Goal: Contribute content: Contribute content

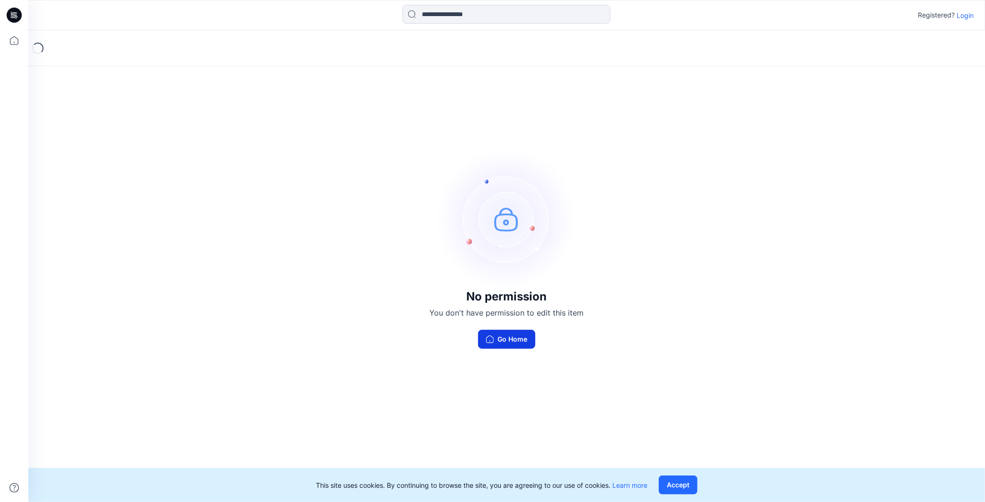
click at [505, 338] on button "Go Home" at bounding box center [506, 339] width 57 height 19
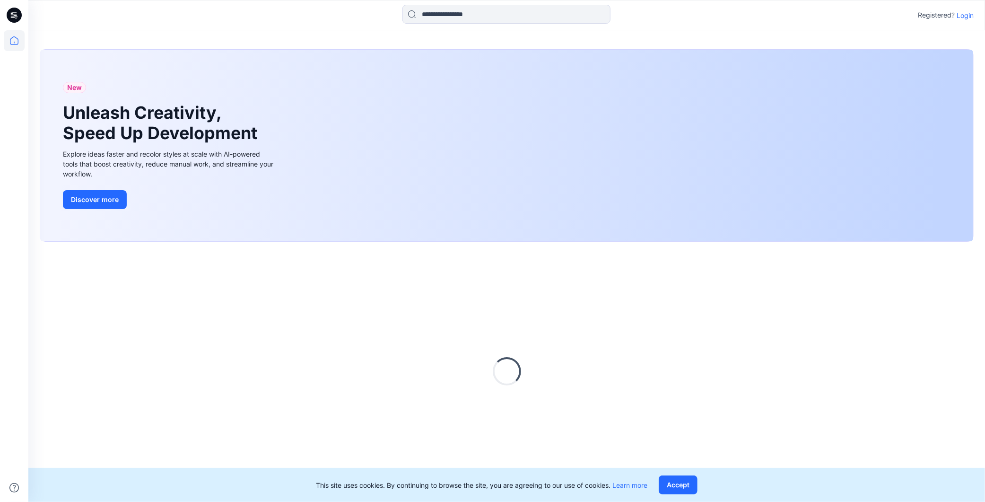
click at [11, 10] on icon at bounding box center [14, 15] width 15 height 15
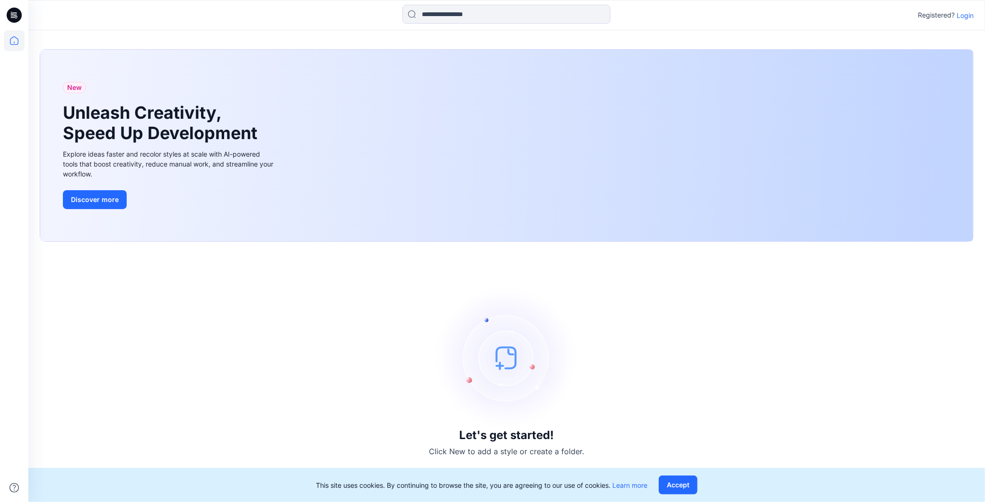
click at [11, 13] on icon at bounding box center [12, 13] width 2 height 0
click at [967, 12] on p "Login" at bounding box center [965, 15] width 17 height 10
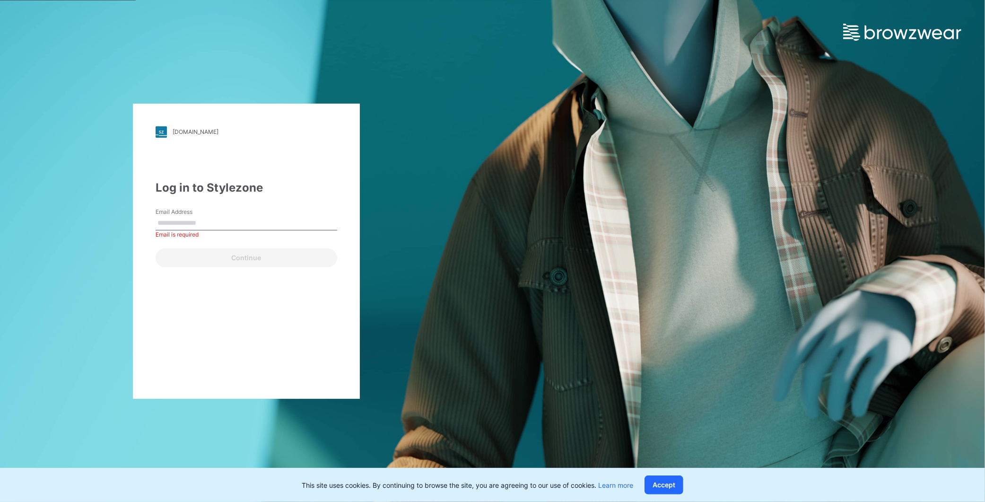
drag, startPoint x: 177, startPoint y: 216, endPoint x: 183, endPoint y: 219, distance: 7.2
click at [177, 216] on input "Email Address" at bounding box center [247, 223] width 182 height 14
type input "**********"
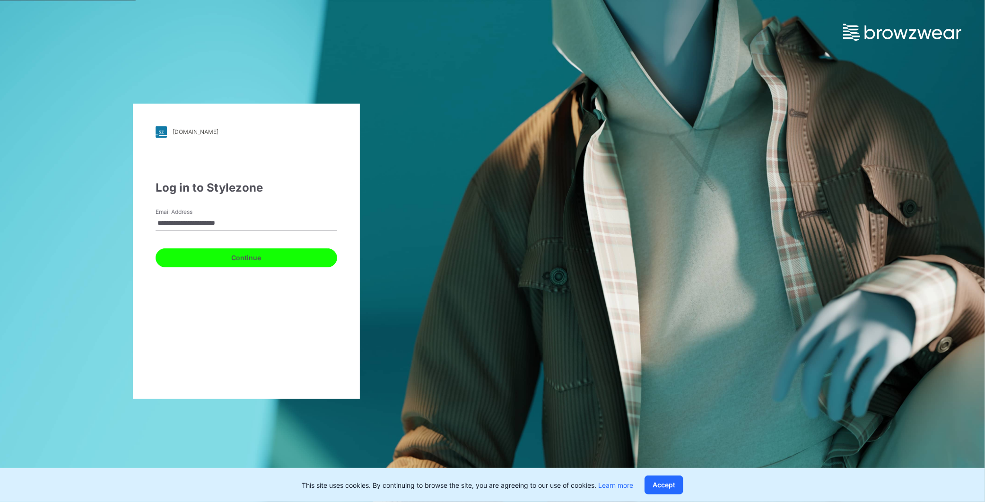
click at [224, 254] on button "Continue" at bounding box center [247, 257] width 182 height 19
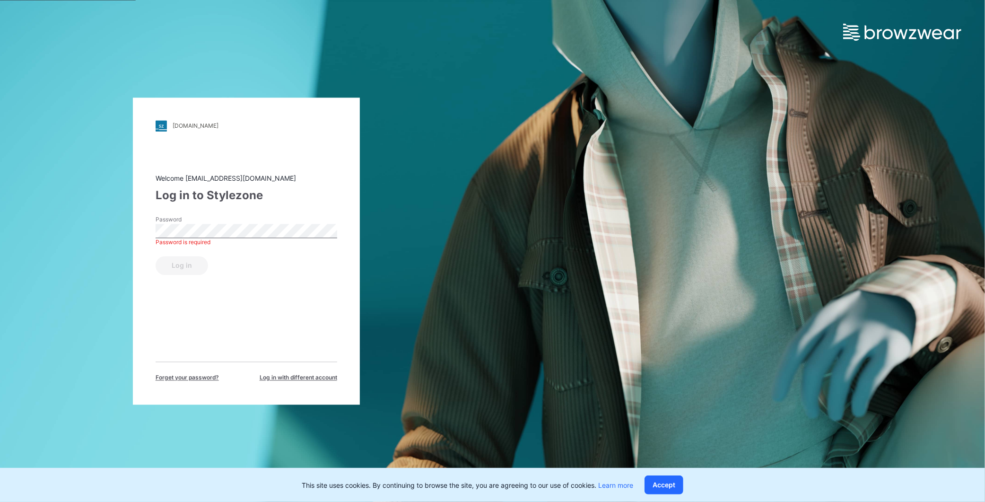
click at [192, 266] on div "Log in" at bounding box center [247, 263] width 182 height 23
click at [185, 271] on button "Log in" at bounding box center [182, 265] width 52 height 19
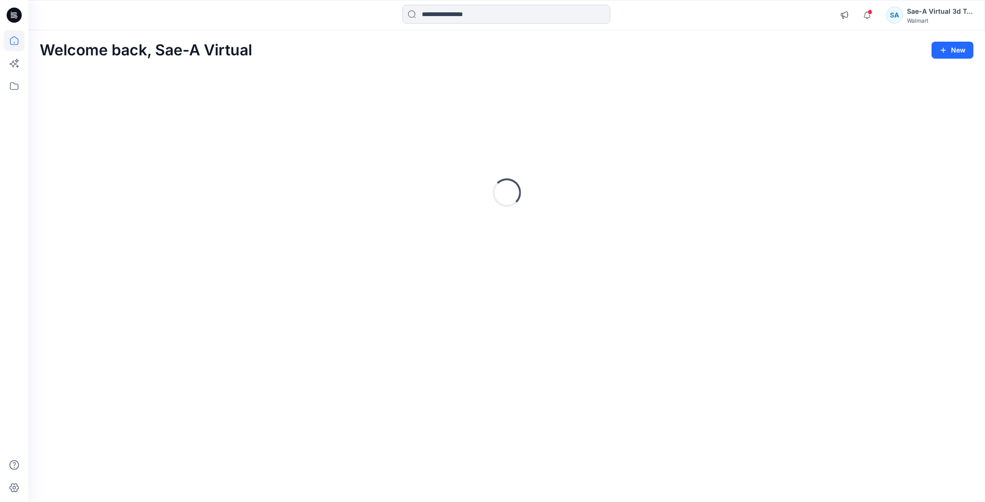
click at [12, 15] on icon at bounding box center [14, 15] width 15 height 15
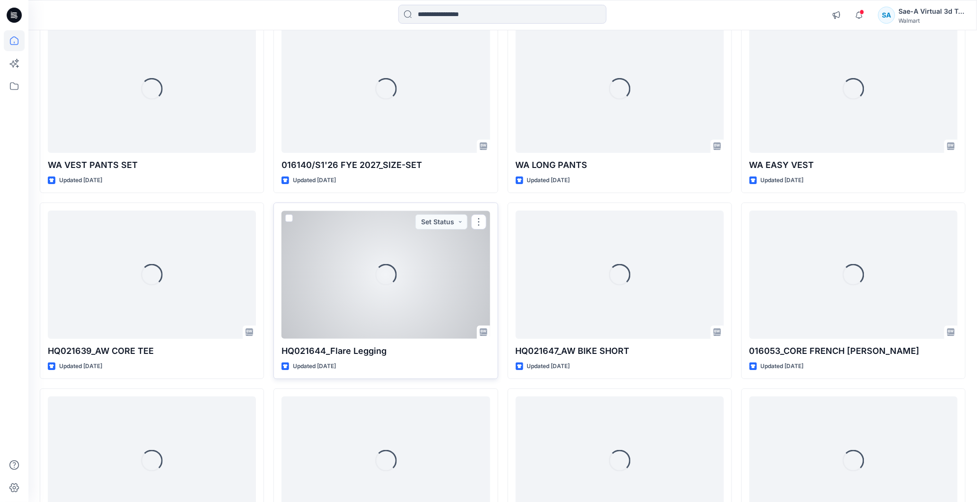
scroll to position [1656, 0]
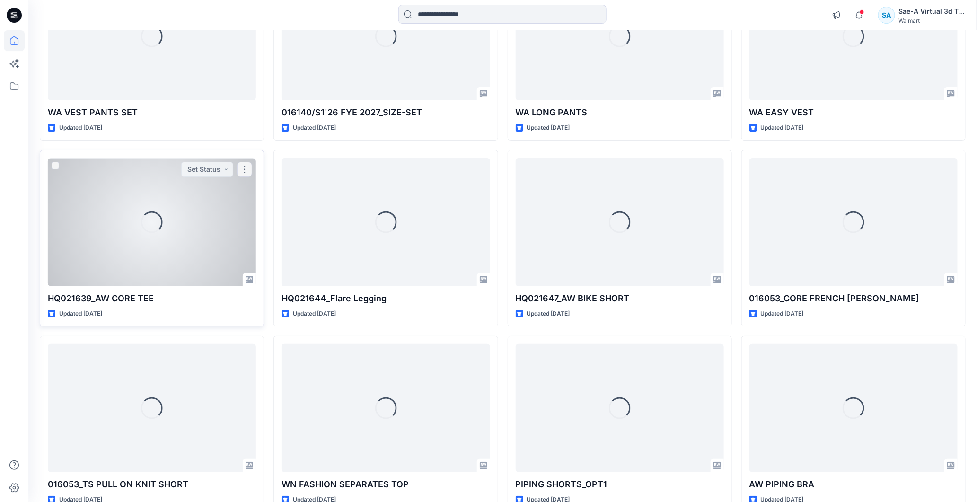
click at [128, 215] on div "Loading..." at bounding box center [152, 222] width 208 height 128
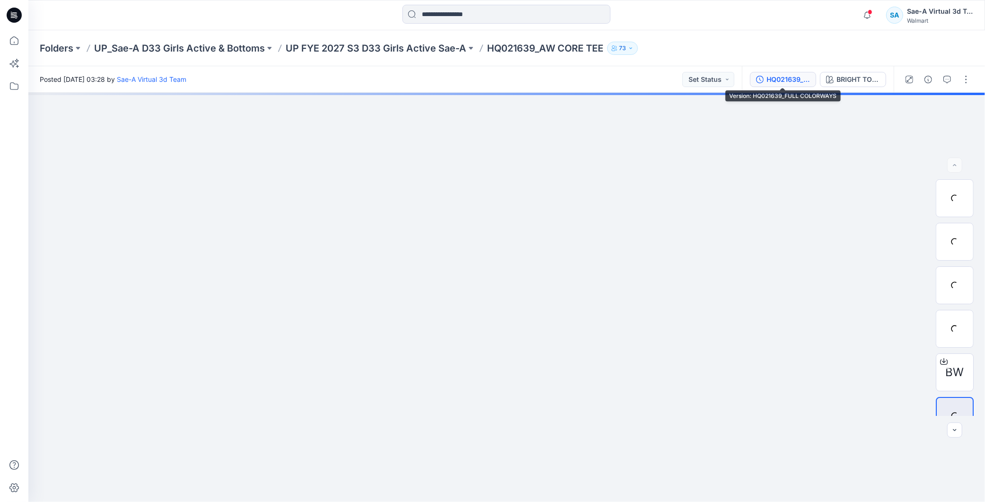
click at [803, 77] on div "HQ021639_FULL COLORWAYS" at bounding box center [789, 79] width 44 height 10
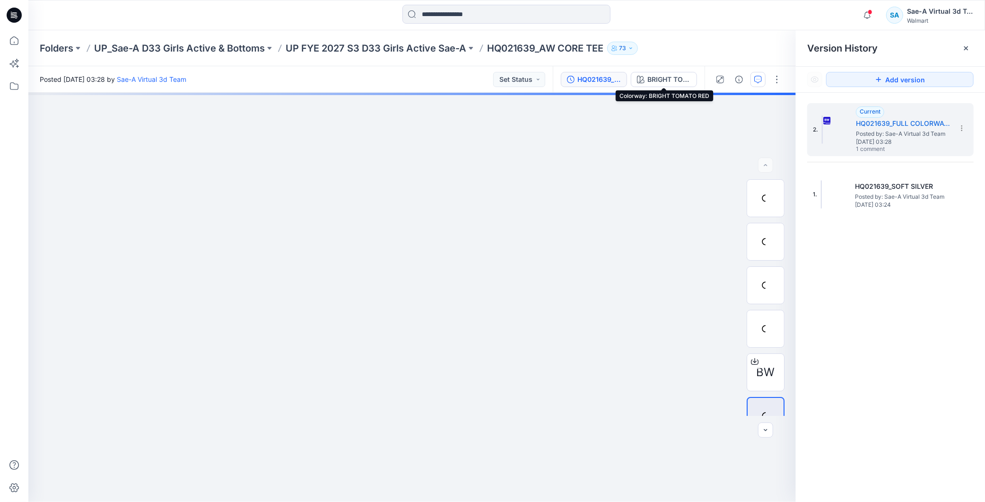
click at [761, 87] on div at bounding box center [748, 79] width 87 height 26
click at [678, 79] on div "BRIGHT TOMATO RED" at bounding box center [669, 79] width 44 height 10
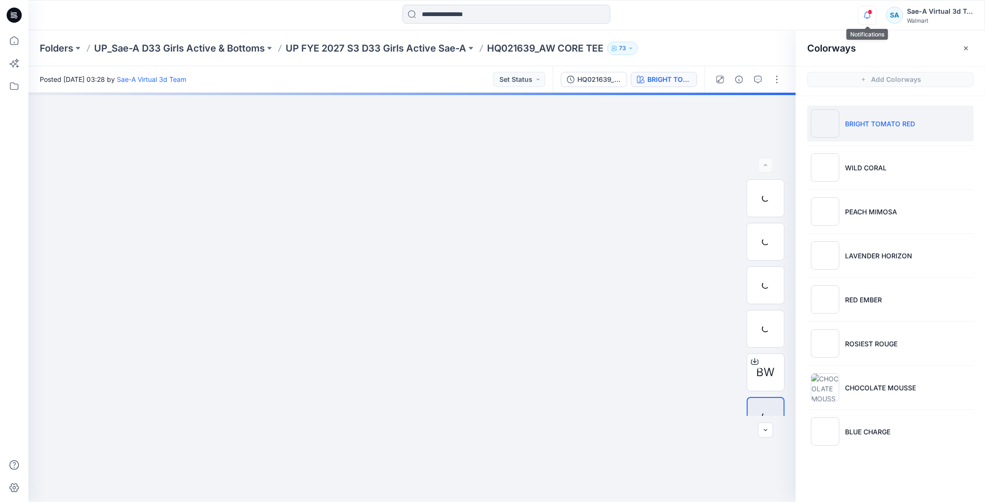
click at [873, 15] on icon "button" at bounding box center [867, 15] width 18 height 19
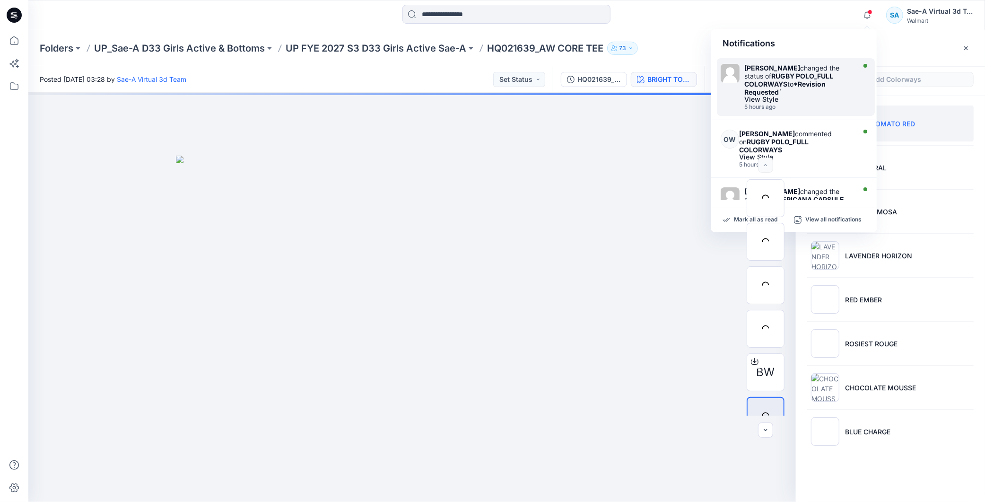
click at [810, 98] on div "View Style" at bounding box center [798, 99] width 109 height 7
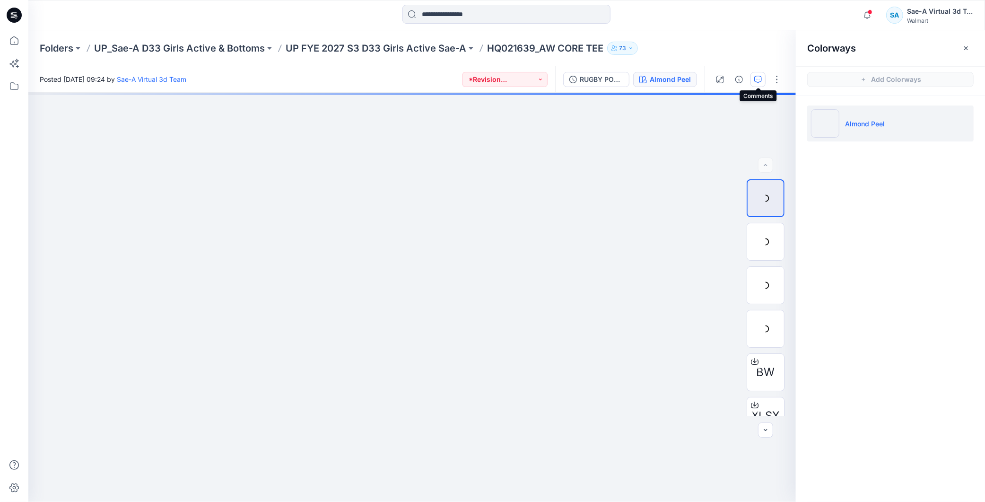
click at [755, 81] on icon "button" at bounding box center [758, 80] width 8 height 8
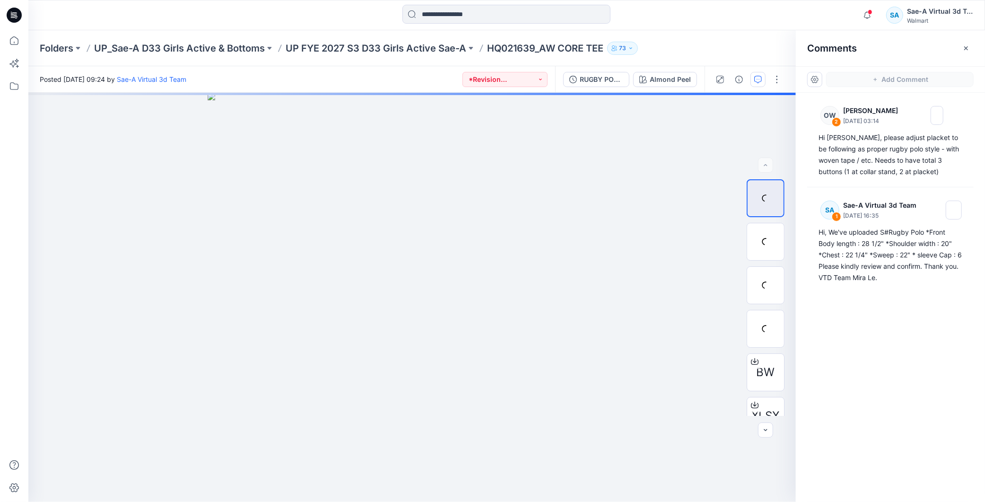
click at [905, 327] on div "OW 2 Olivia Wong August 28, 2025 03:14 Hi Mira, please adjust placket to be fol…" at bounding box center [890, 280] width 189 height 374
click at [874, 356] on div "OW 2 Olivia Wong August 28, 2025 03:14 Hi Mira, please adjust placket to be fol…" at bounding box center [890, 280] width 189 height 374
click at [909, 355] on div "OW 2 Olivia Wong August 28, 2025 03:14 Hi Mira, please adjust placket to be fol…" at bounding box center [890, 280] width 189 height 374
click at [867, 20] on icon "button" at bounding box center [867, 15] width 18 height 19
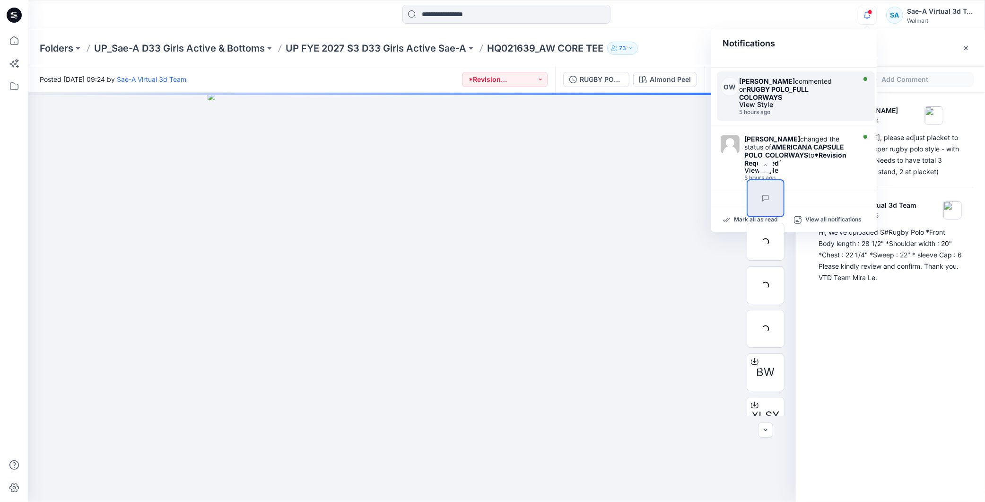
scroll to position [105, 0]
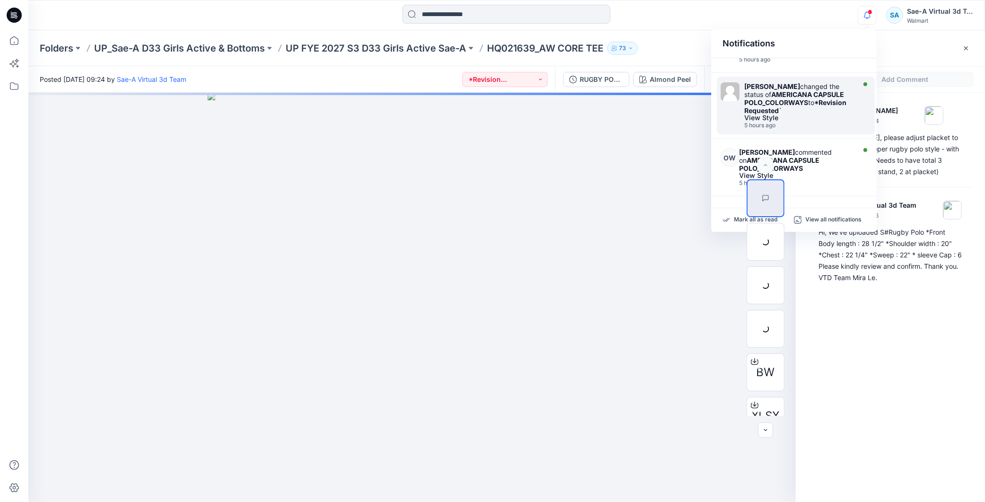
click at [835, 98] on strong "*Revision Requested" at bounding box center [795, 106] width 102 height 16
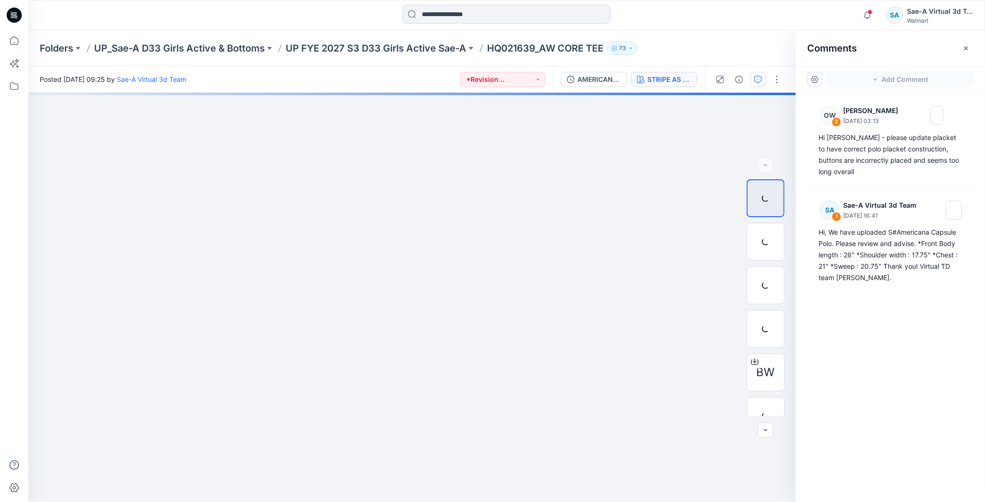
click at [674, 82] on div "STRIPE AS AW" at bounding box center [669, 79] width 44 height 10
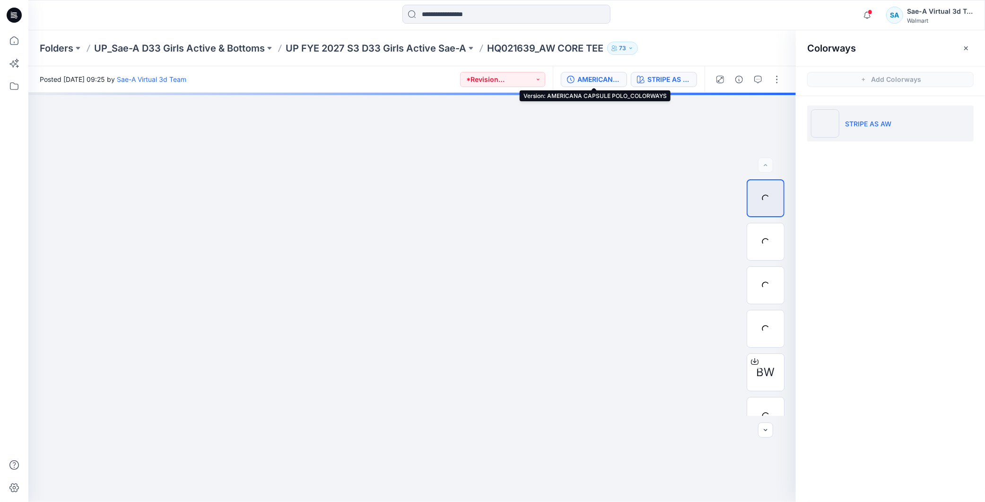
click at [604, 74] on div "AMERICANA CAPSULE POLO_COLORWAYS" at bounding box center [599, 79] width 44 height 10
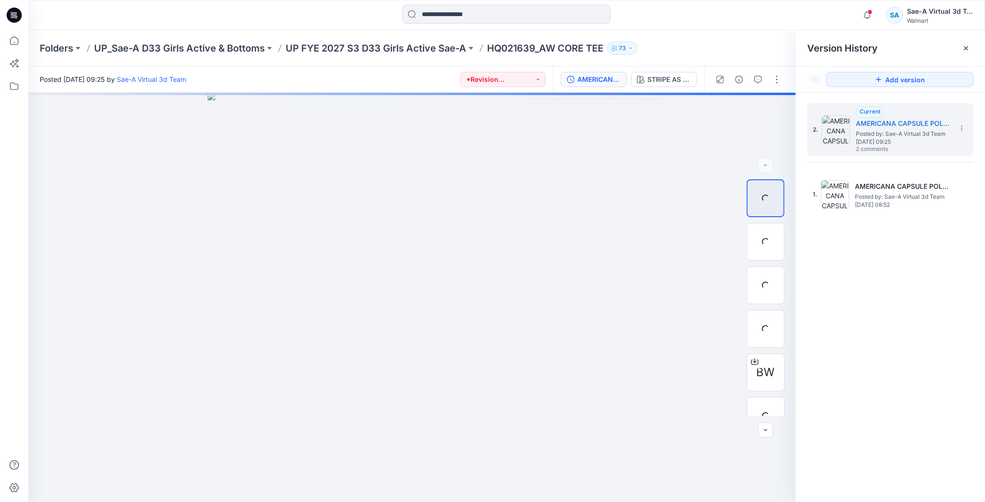
click at [15, 10] on icon at bounding box center [14, 15] width 15 height 15
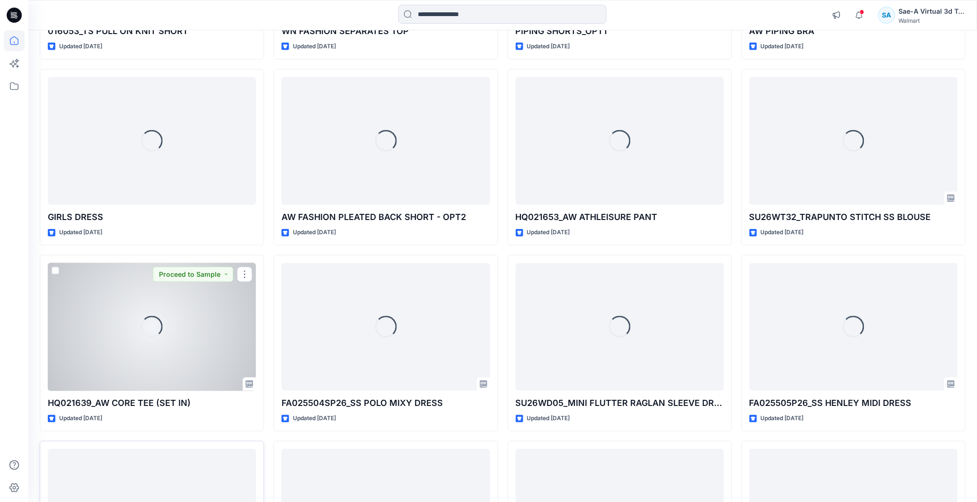
scroll to position [2372, 0]
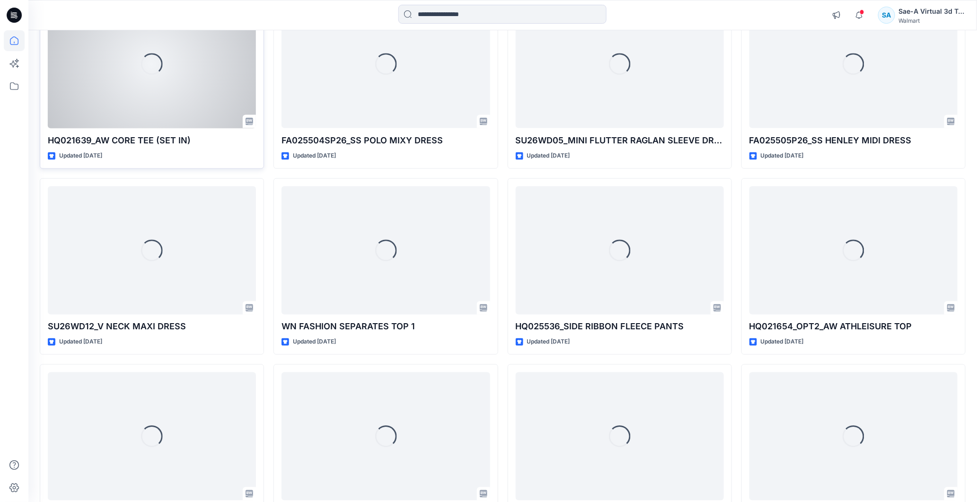
click at [130, 74] on div "Loading..." at bounding box center [152, 64] width 208 height 128
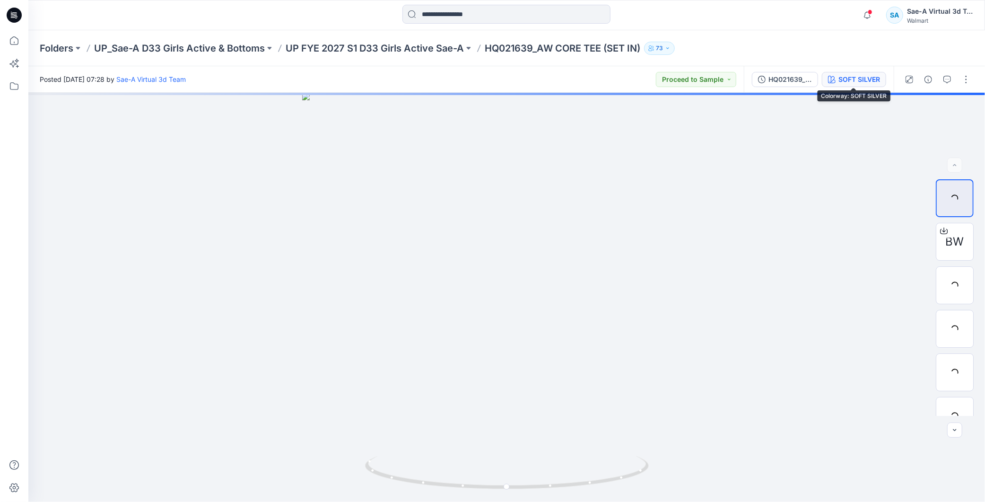
click at [850, 85] on button "SOFT SILVER" at bounding box center [854, 79] width 64 height 15
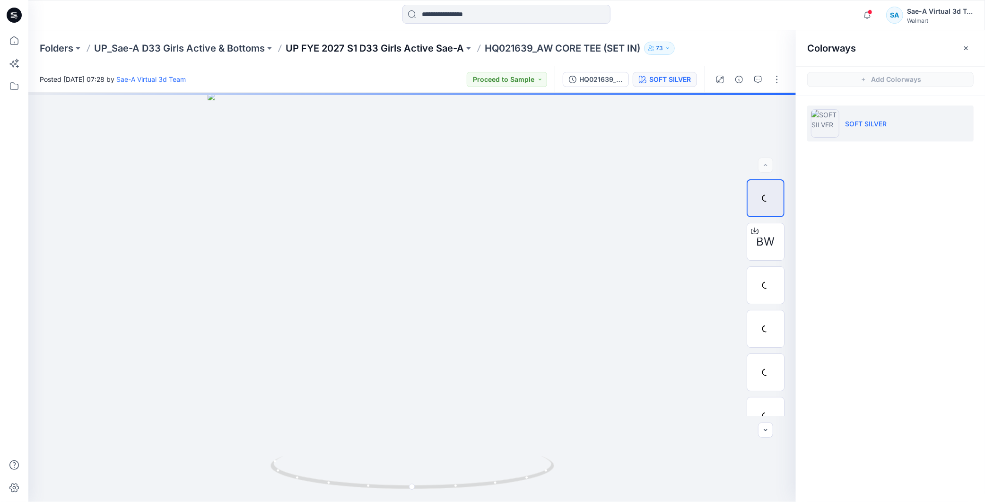
click at [337, 51] on p "UP FYE 2027 S1 D33 Girls Active Sae-A" at bounding box center [375, 48] width 178 height 13
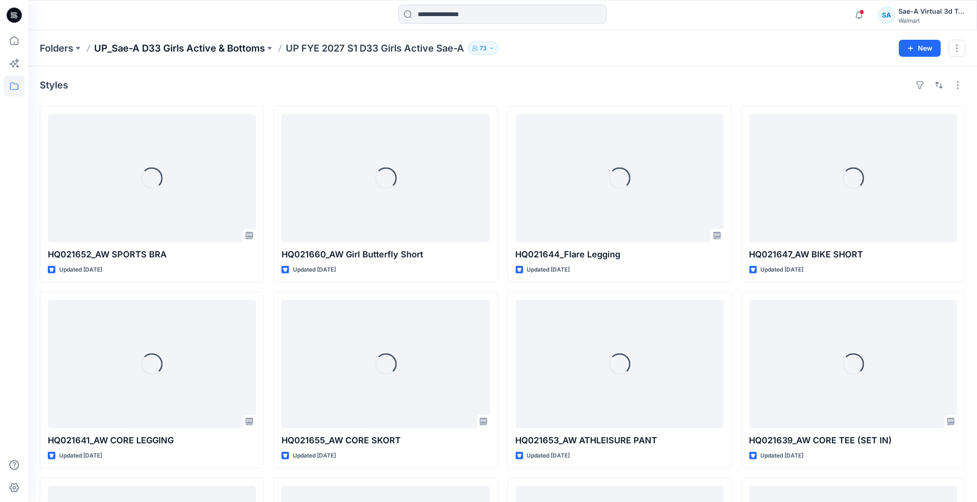
click at [218, 49] on p "UP_Sae-A D33 Girls Active & Bottoms" at bounding box center [179, 48] width 171 height 13
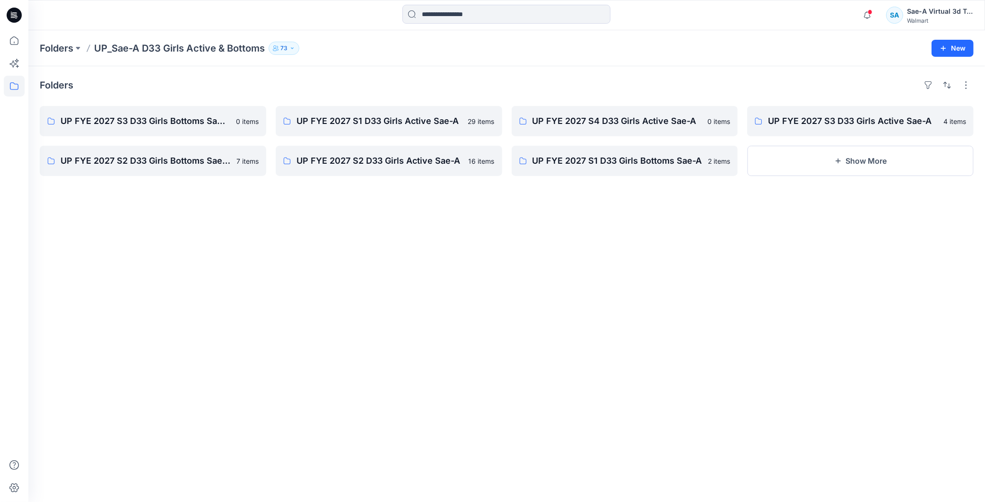
click at [17, 17] on icon at bounding box center [14, 15] width 15 height 15
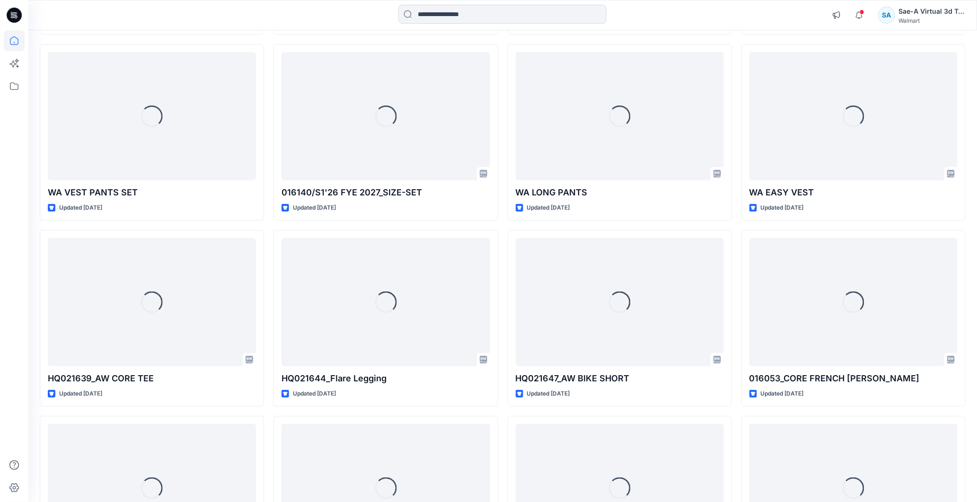
scroll to position [1734, 0]
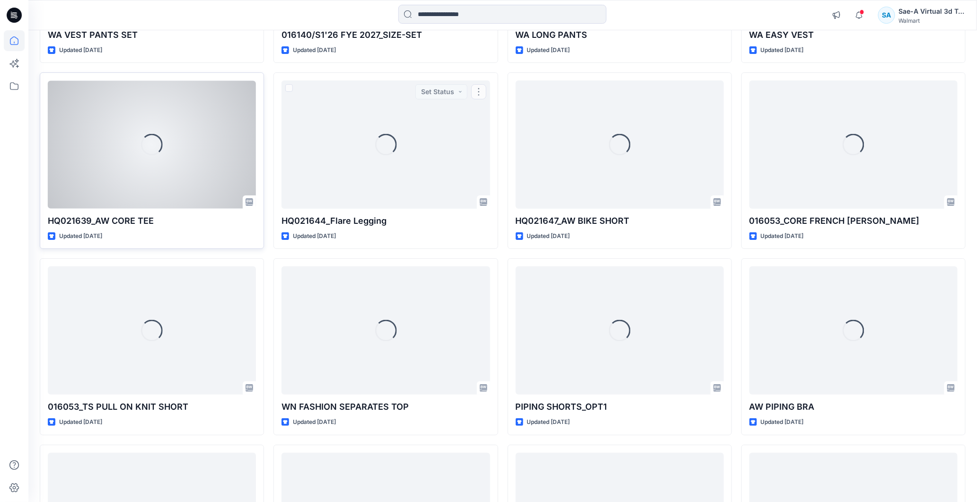
click at [190, 153] on div "Loading..." at bounding box center [152, 144] width 208 height 128
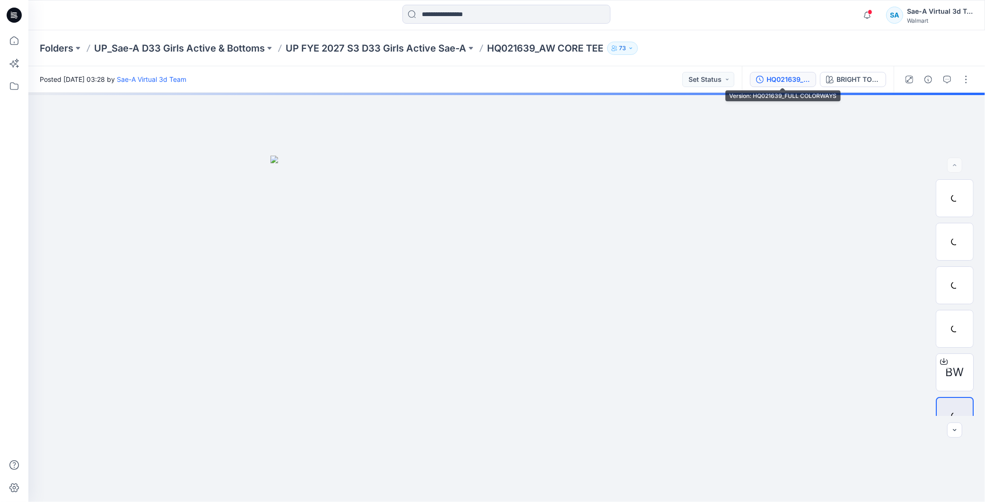
click at [791, 79] on div "HQ021639_FULL COLORWAYS" at bounding box center [789, 79] width 44 height 10
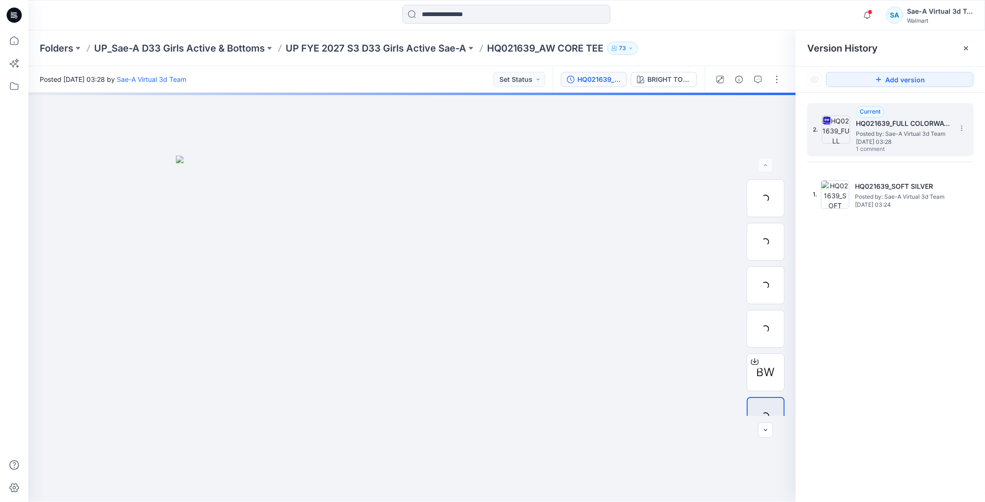
click at [897, 134] on span "Posted by: Sae-A Virtual 3d Team" at bounding box center [903, 133] width 95 height 9
click at [674, 76] on div "BRIGHT TOMATO RED" at bounding box center [669, 79] width 44 height 10
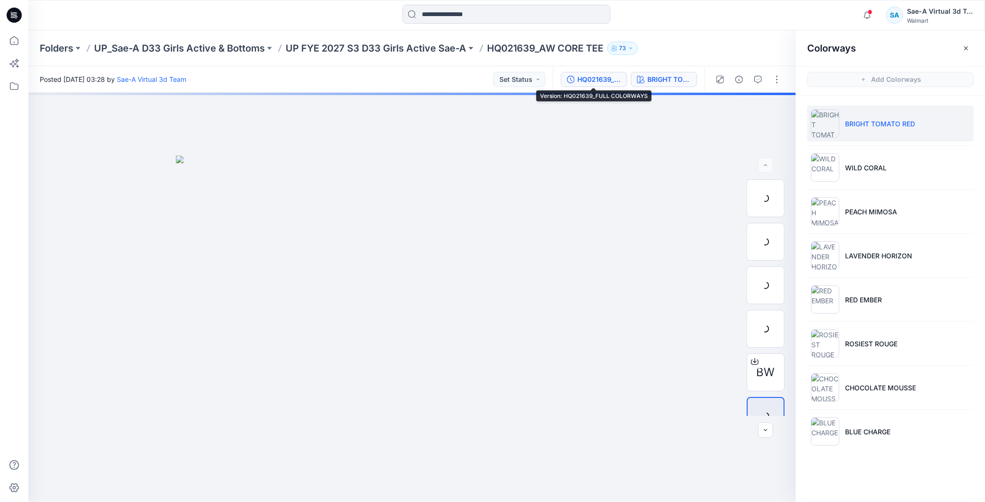
click at [597, 77] on div "HQ021639_FULL COLORWAYS" at bounding box center [599, 79] width 44 height 10
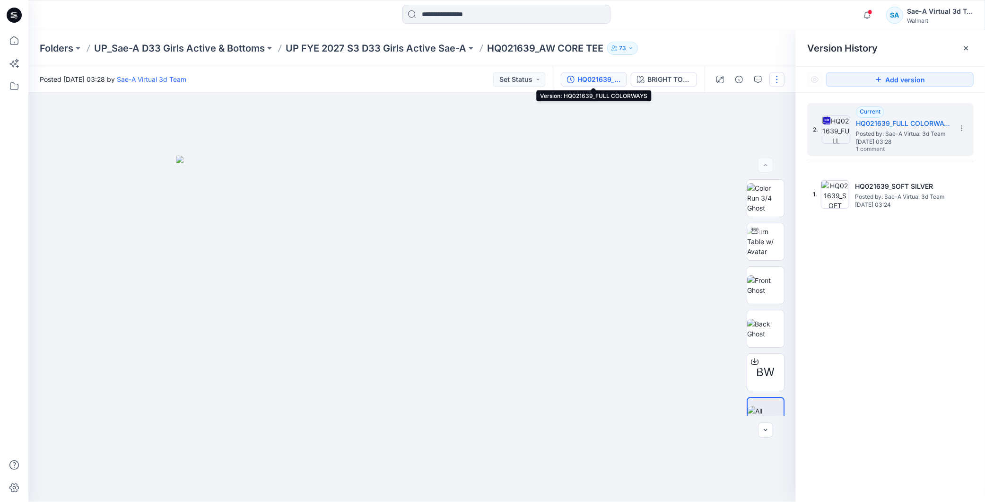
click at [777, 82] on button "button" at bounding box center [776, 79] width 15 height 15
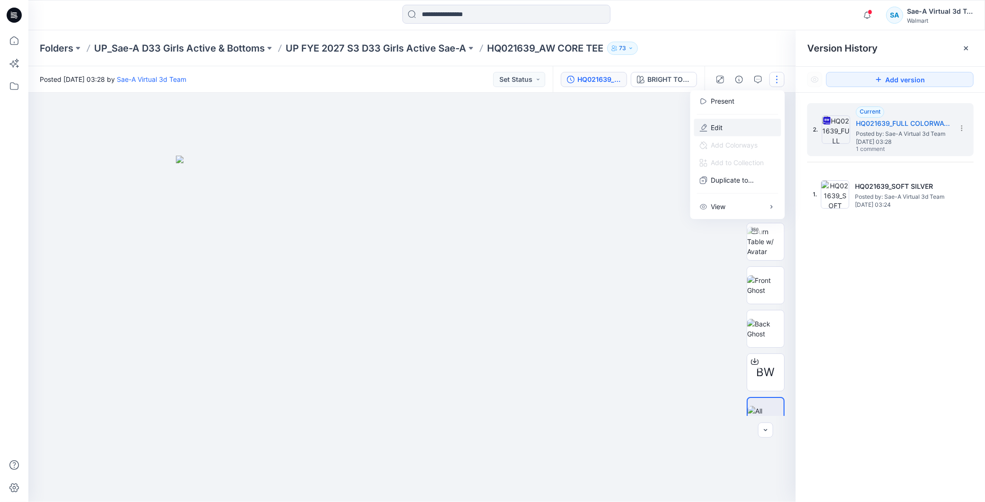
click at [730, 122] on button "Edit" at bounding box center [737, 127] width 87 height 17
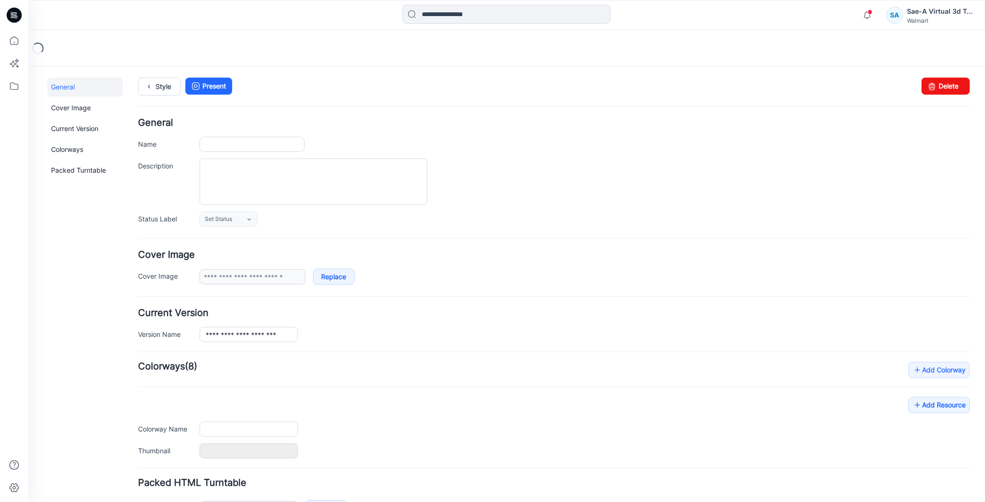
type input "**********"
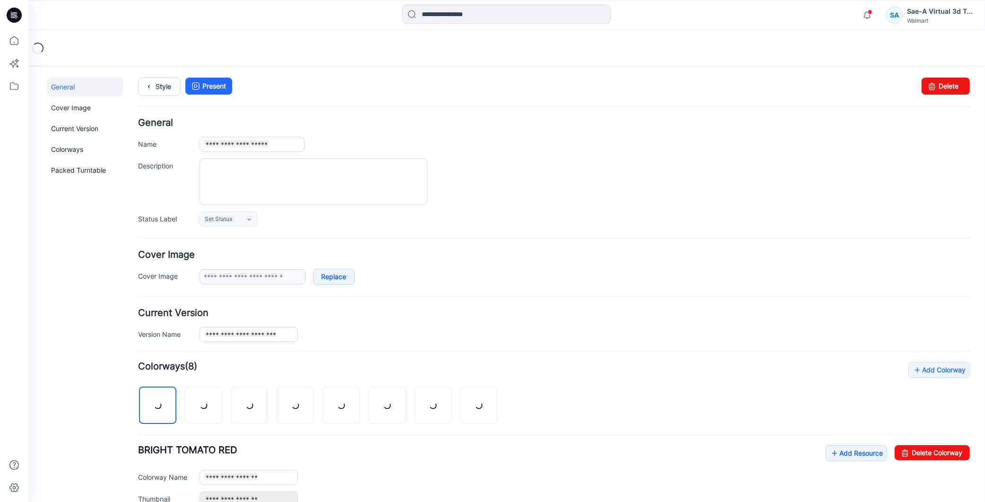
scroll to position [249, 0]
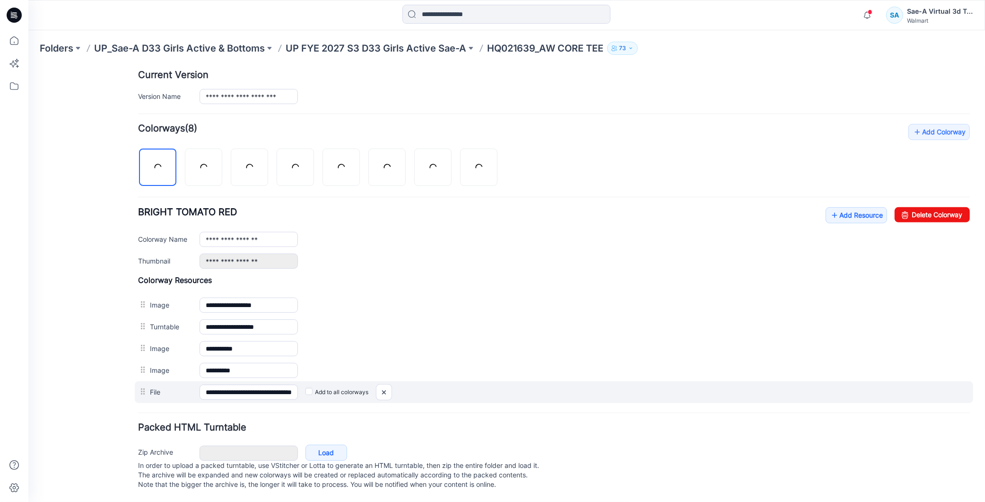
click at [28, 66] on div "Add to all colorways" at bounding box center [28, 66] width 0 height 0
click at [28, 66] on img at bounding box center [28, 66] width 0 height 0
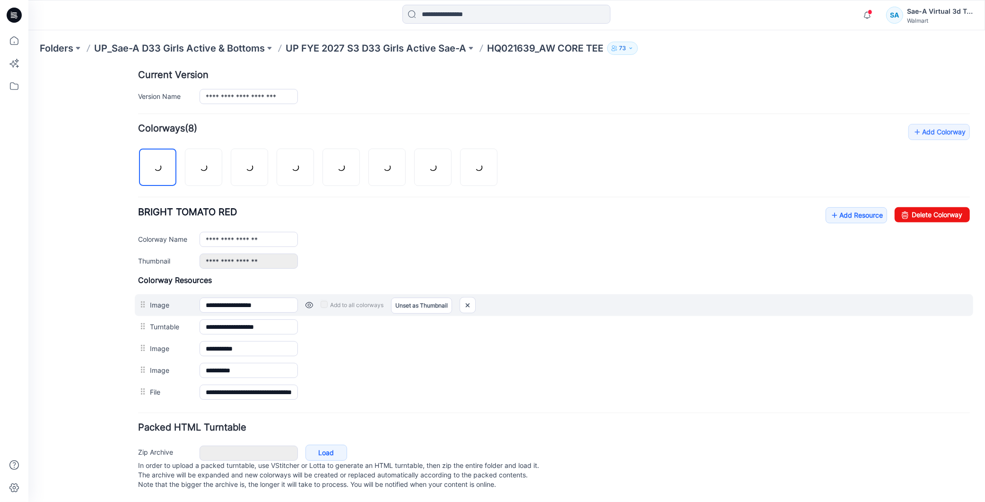
scroll to position [227, 0]
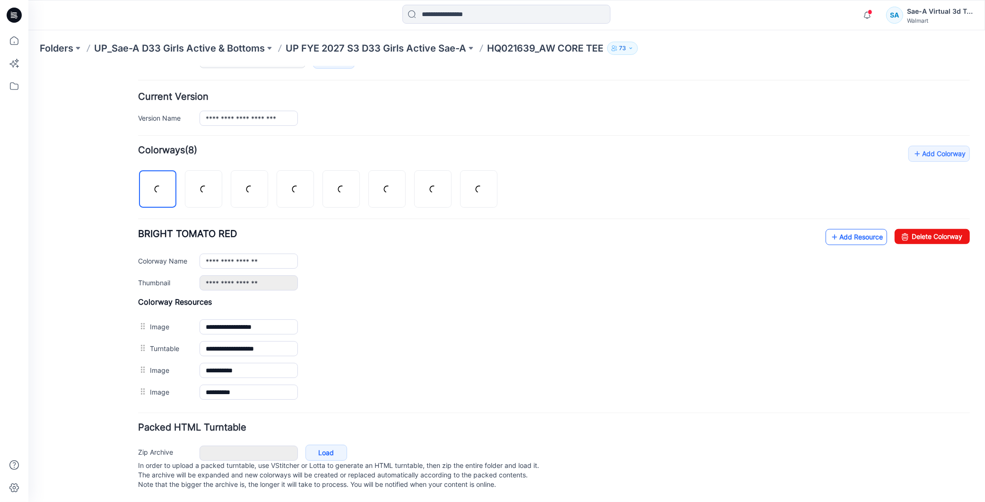
click at [839, 228] on link "Add Resource" at bounding box center [855, 236] width 61 height 16
click at [236, 44] on p "UP_Sae-A D33 Girls Active & Bottoms" at bounding box center [179, 48] width 171 height 13
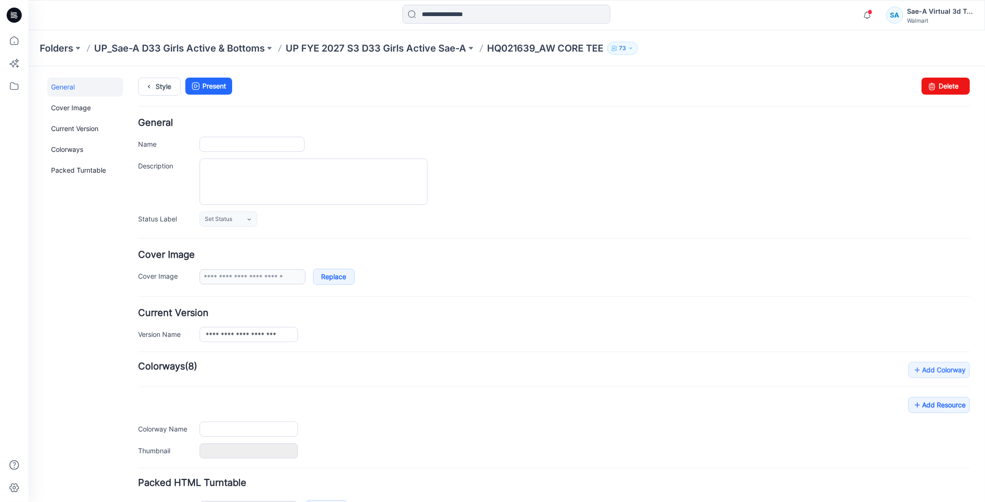
type input "**********"
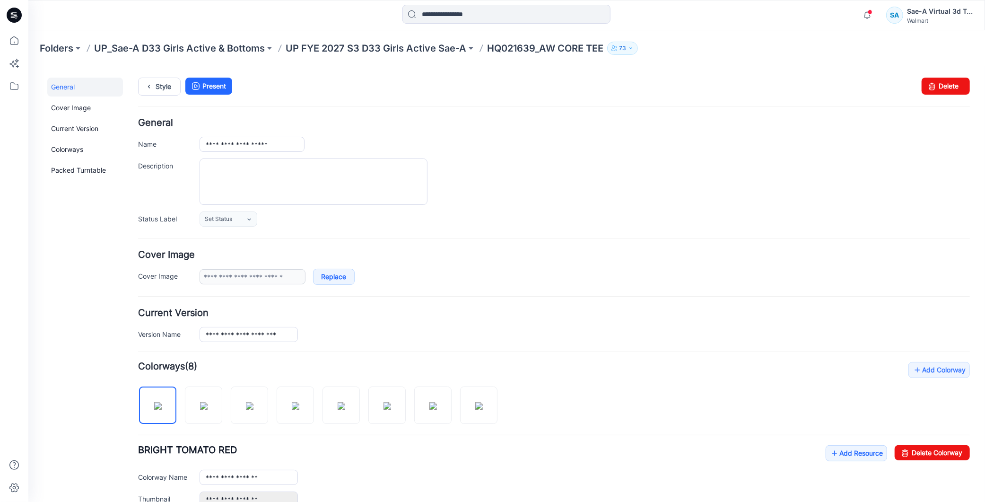
scroll to position [227, 0]
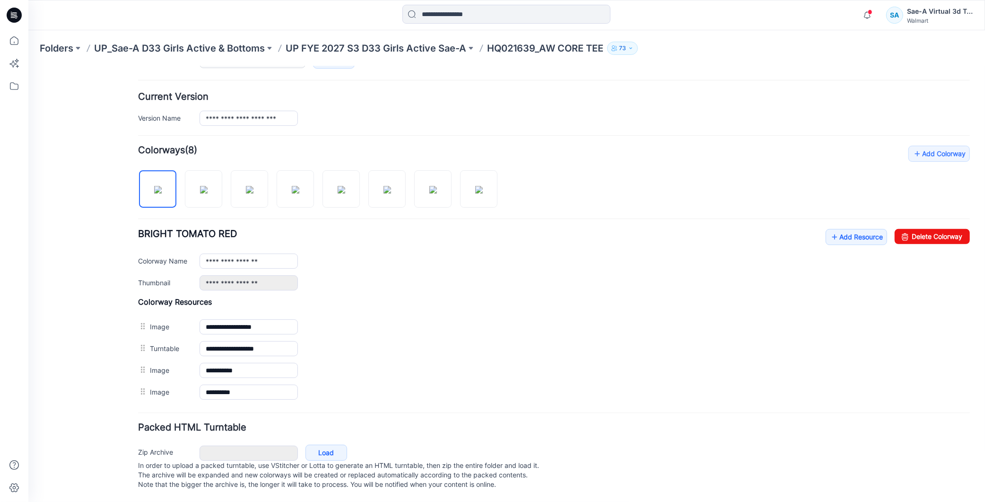
click at [849, 213] on div "Add Colorway Colorways (8) BRIGHT TOMATO RED Add Resource Delete Colorway Color…" at bounding box center [554, 273] width 832 height 257
click at [842, 228] on link "Add Resource" at bounding box center [855, 236] width 61 height 16
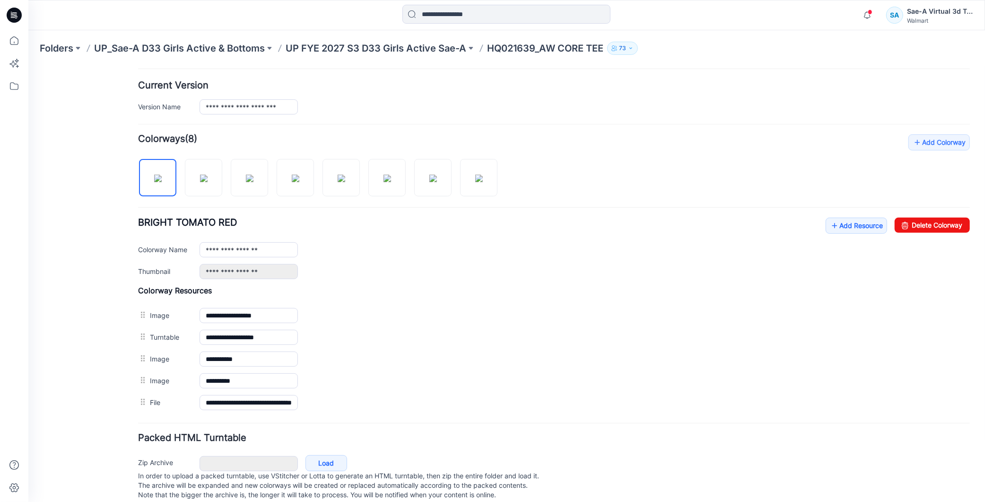
scroll to position [0, 0]
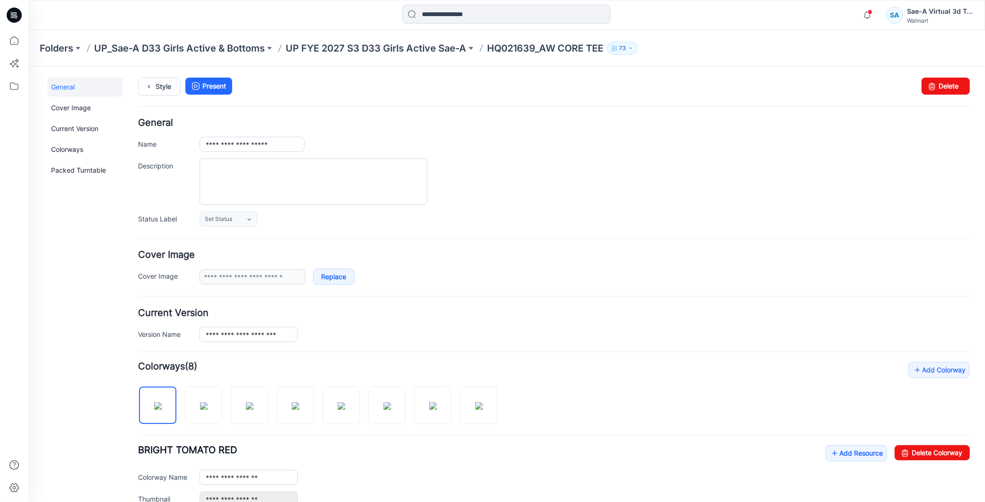
click at [158, 75] on div "**********" at bounding box center [500, 402] width 945 height 673
click at [164, 83] on link "Style" at bounding box center [159, 86] width 43 height 18
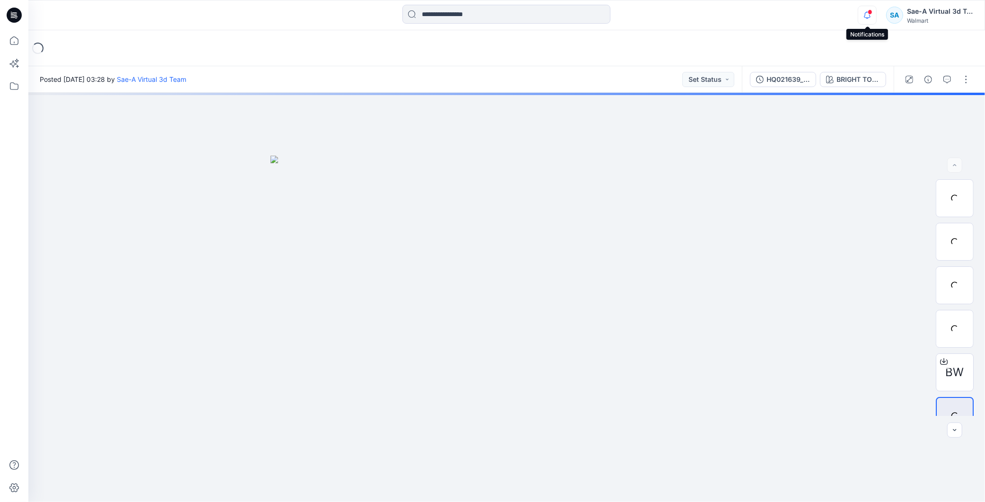
click at [873, 12] on icon "button" at bounding box center [867, 15] width 18 height 19
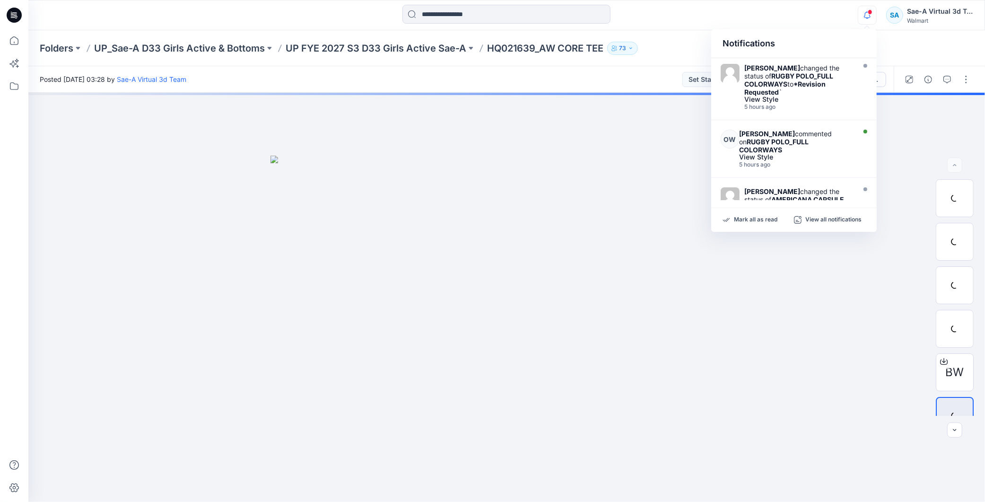
click at [873, 12] on icon "button" at bounding box center [867, 15] width 18 height 19
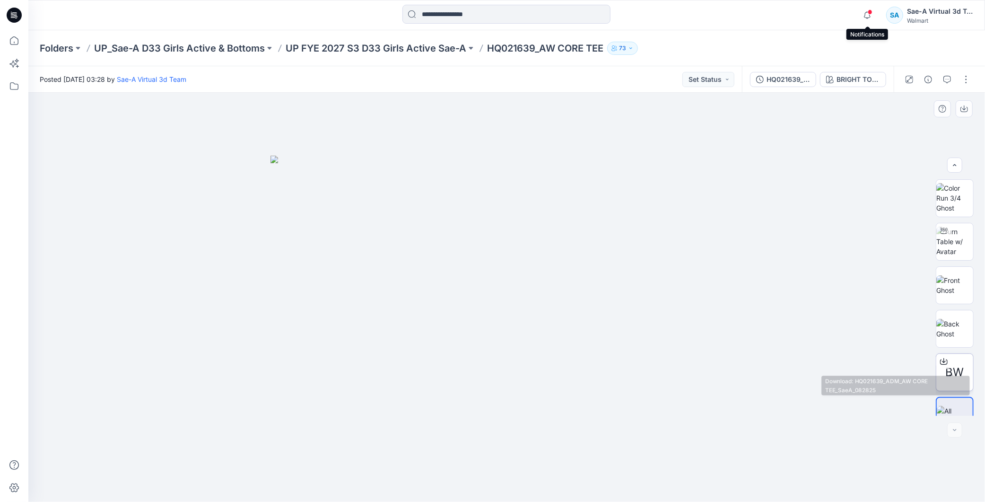
scroll to position [19, 0]
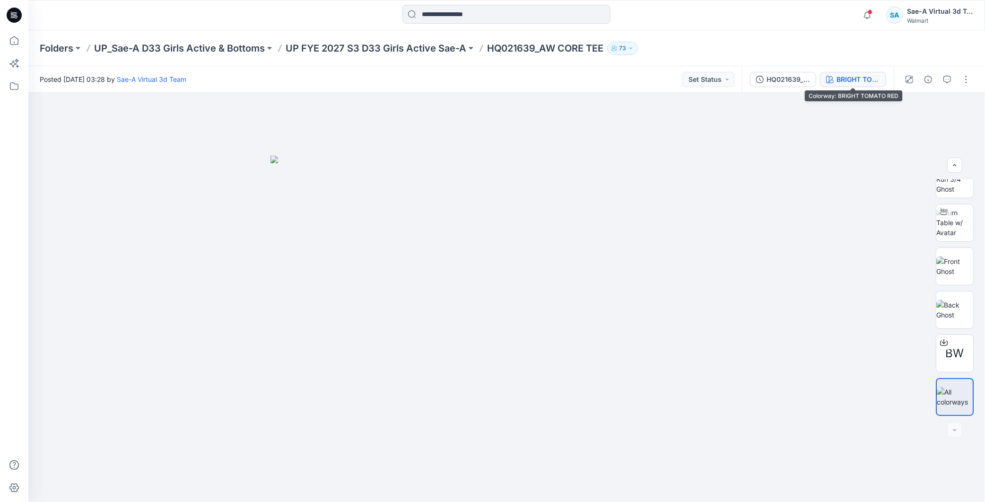
click at [844, 82] on div "BRIGHT TOMATO RED" at bounding box center [859, 79] width 44 height 10
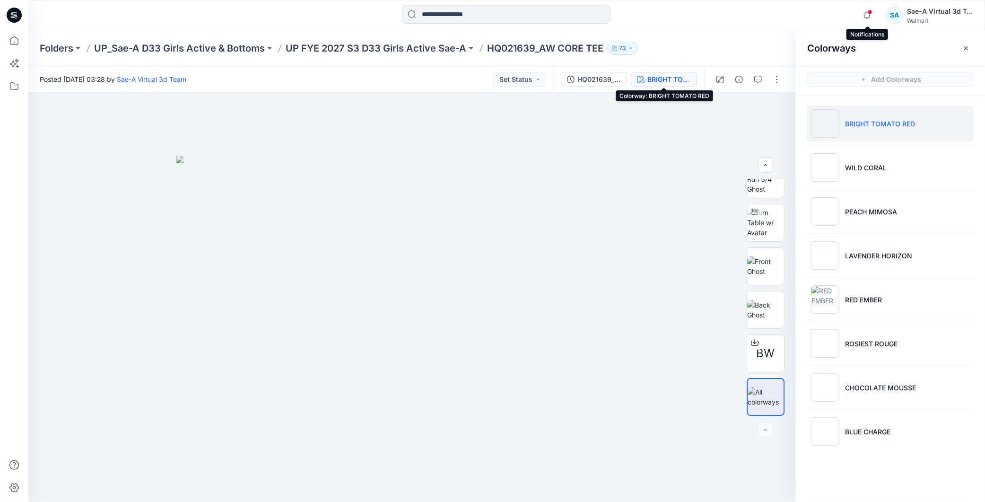
click at [870, 12] on span at bounding box center [870, 11] width 5 height 5
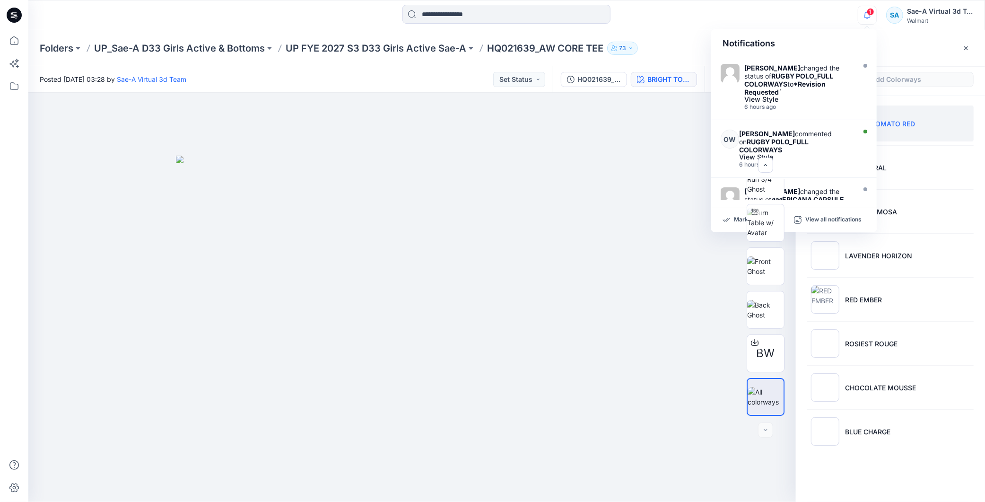
click at [869, 17] on icon "button" at bounding box center [867, 15] width 7 height 6
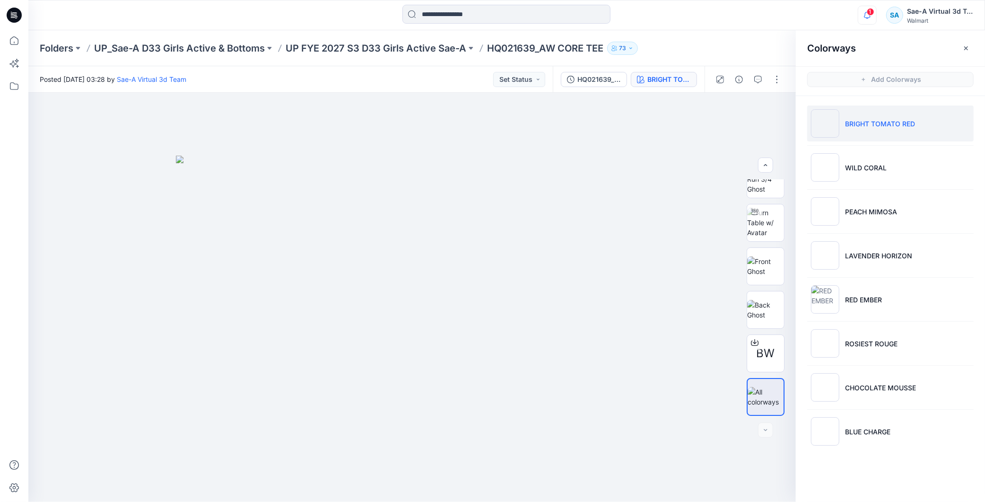
click at [869, 16] on icon "button" at bounding box center [867, 15] width 7 height 6
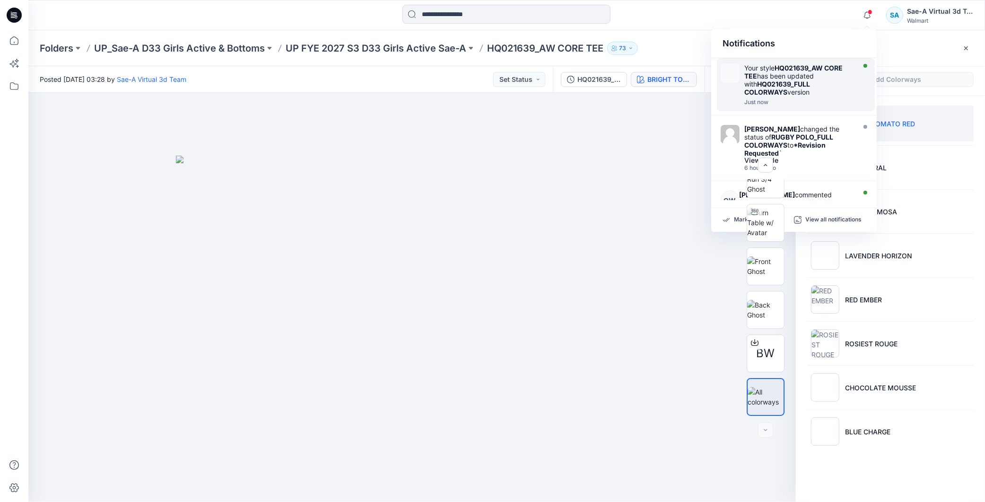
click at [815, 94] on div "Your style HQ021639_AW CORE TEE has been updated with HQ021639_FULL COLORWAYS v…" at bounding box center [798, 80] width 109 height 32
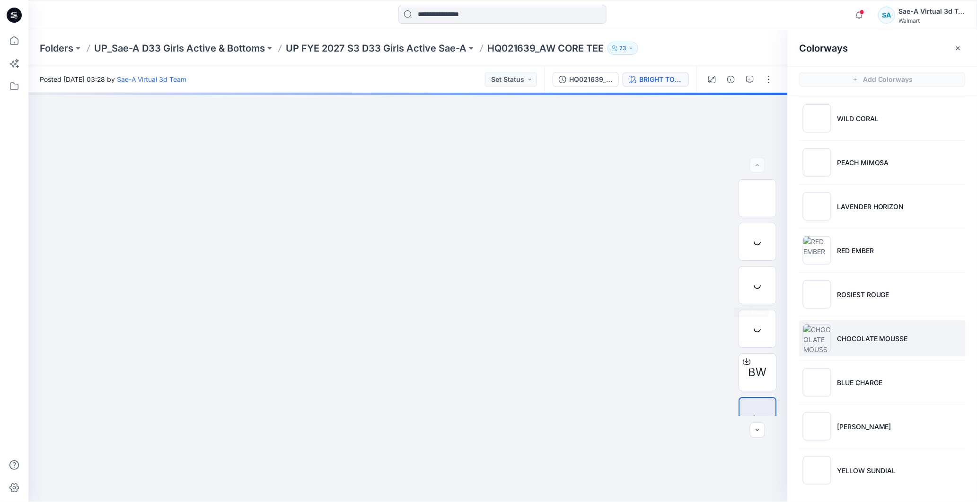
scroll to position [3, 0]
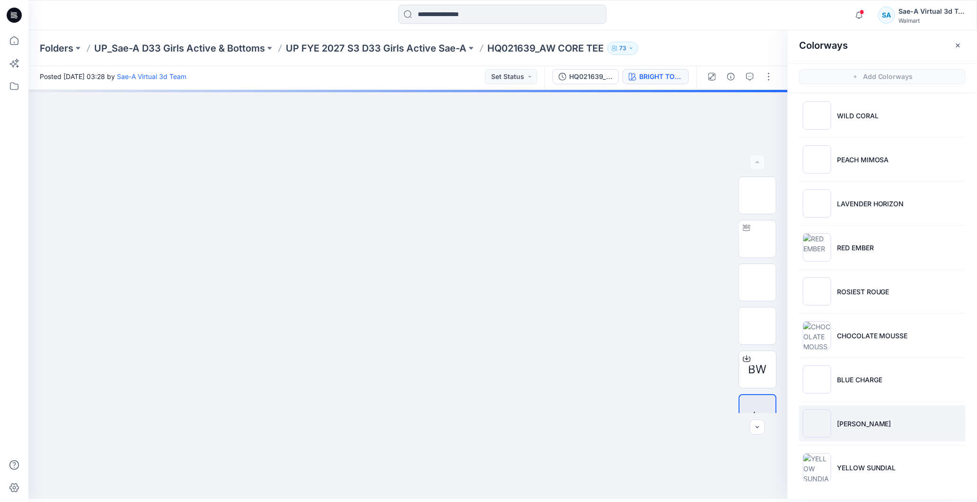
click at [875, 433] on li "ASH ROSE" at bounding box center [882, 423] width 166 height 36
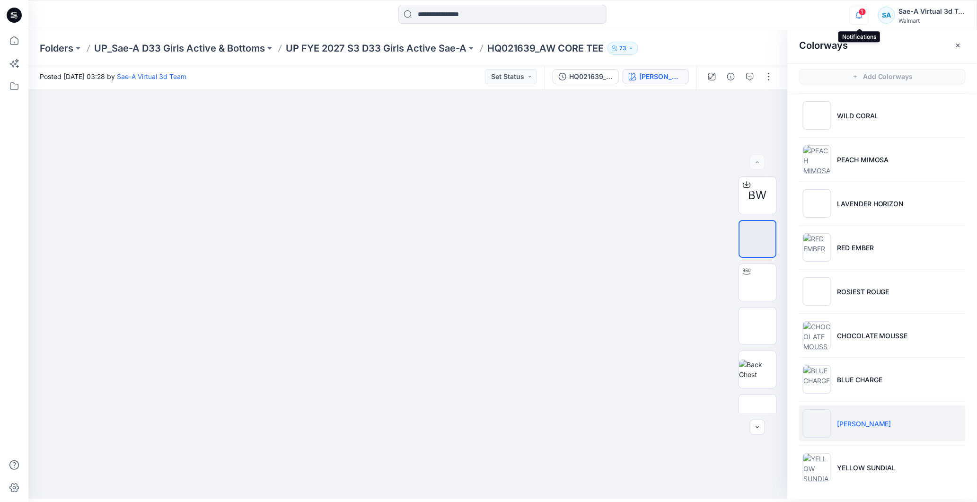
click at [859, 15] on icon "button" at bounding box center [859, 15] width 18 height 19
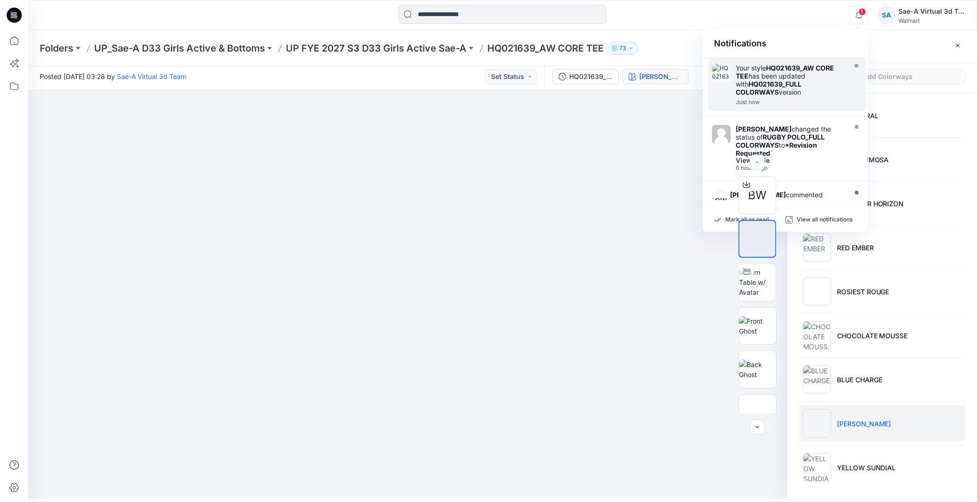
click at [817, 90] on div "Your style HQ021639_AW CORE TEE has been updated with HQ021639_FULL COLORWAYS v…" at bounding box center [789, 80] width 109 height 32
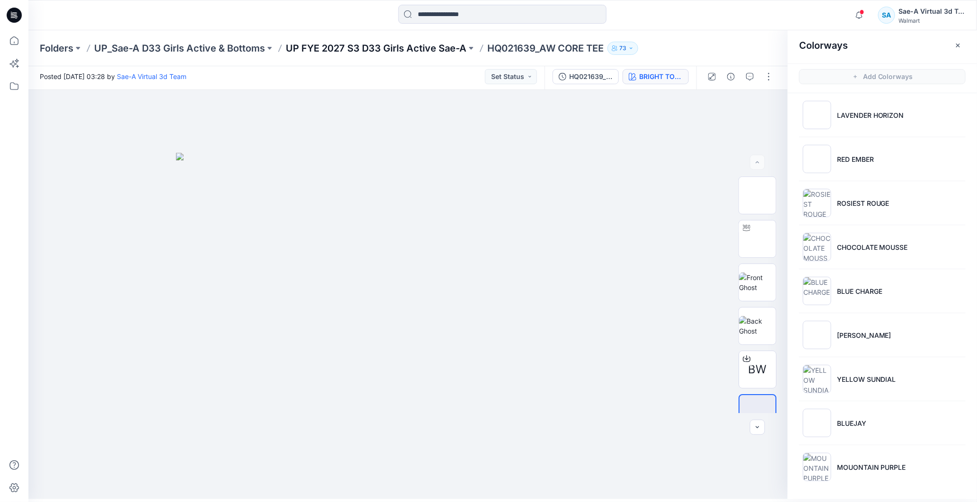
click at [400, 48] on p "UP FYE 2027 S3 D33 Girls Active Sae-A" at bounding box center [376, 48] width 181 height 13
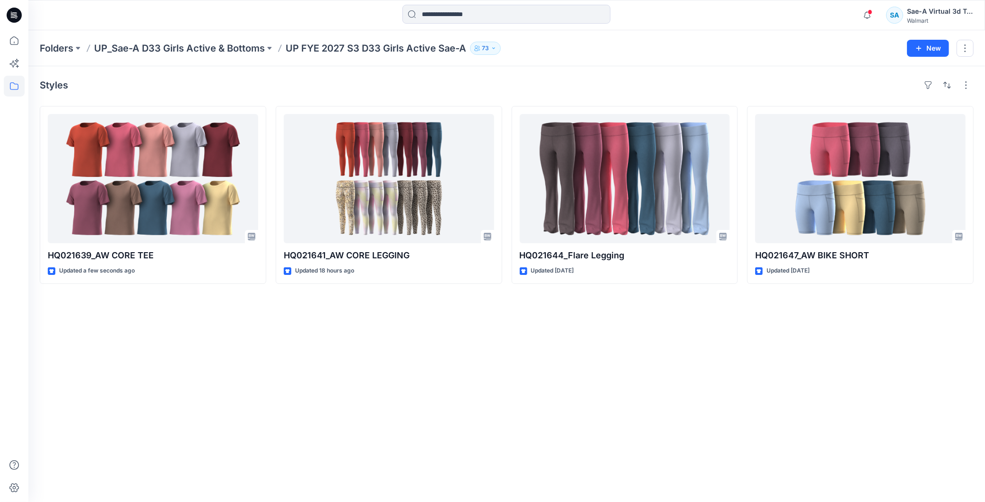
click at [612, 366] on div "Styles HQ021639_AW CORE TEE Updated a few seconds ago HQ021641_AW CORE LEGGING …" at bounding box center [506, 284] width 957 height 436
